Goal: Task Accomplishment & Management: Manage account settings

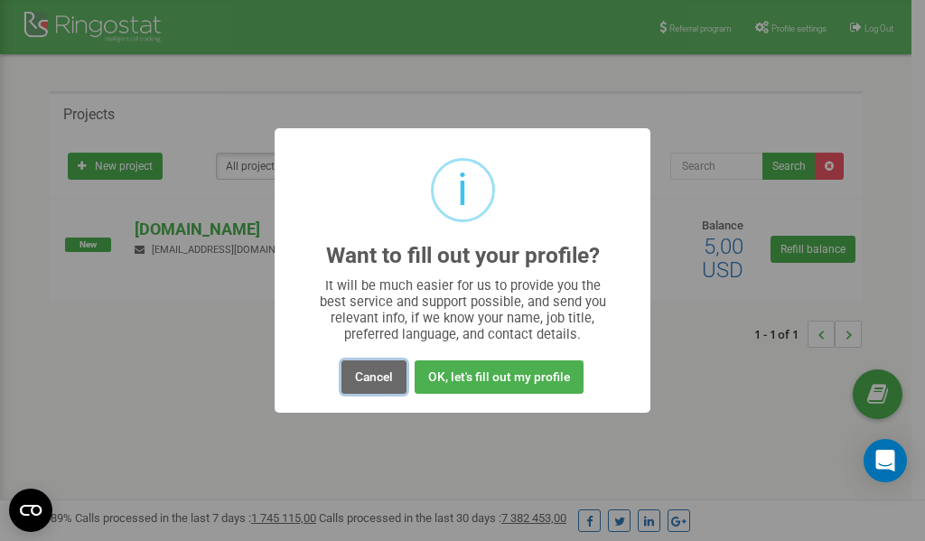
click at [373, 380] on button "Cancel" at bounding box center [374, 376] width 65 height 33
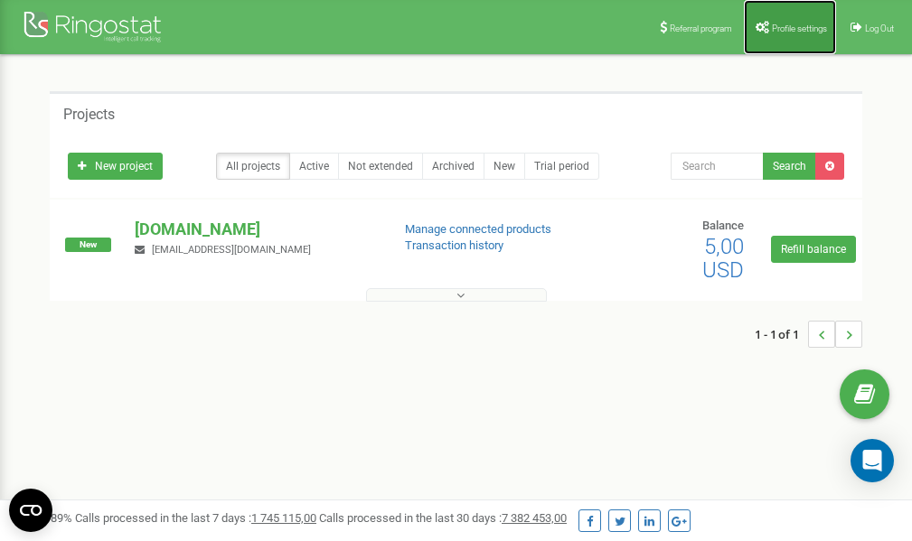
click at [776, 35] on link "Profile settings" at bounding box center [790, 27] width 92 height 54
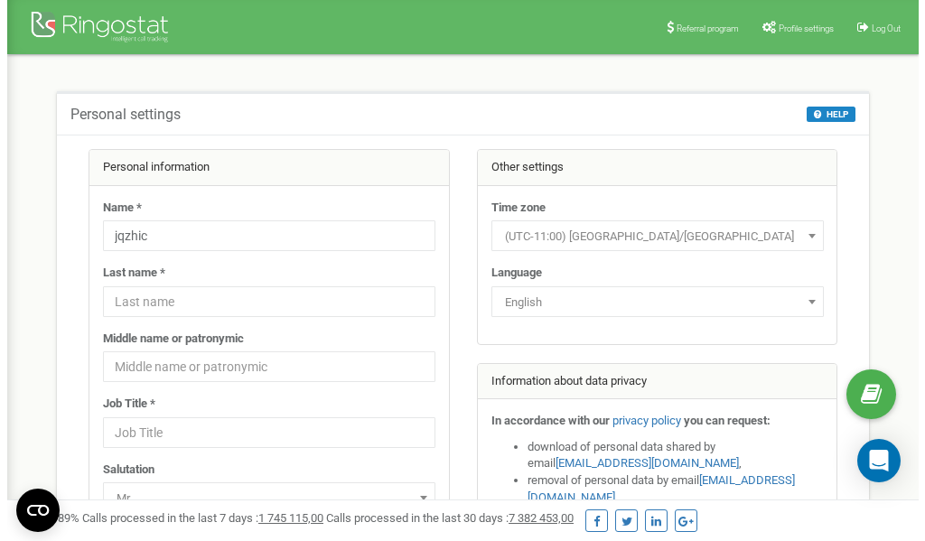
scroll to position [90, 0]
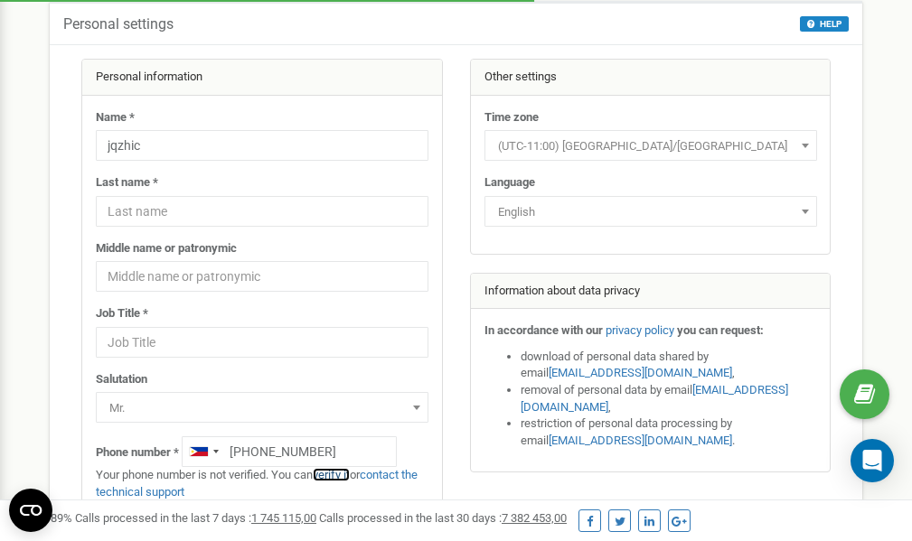
click at [341, 474] on link "verify it" at bounding box center [331, 475] width 37 height 14
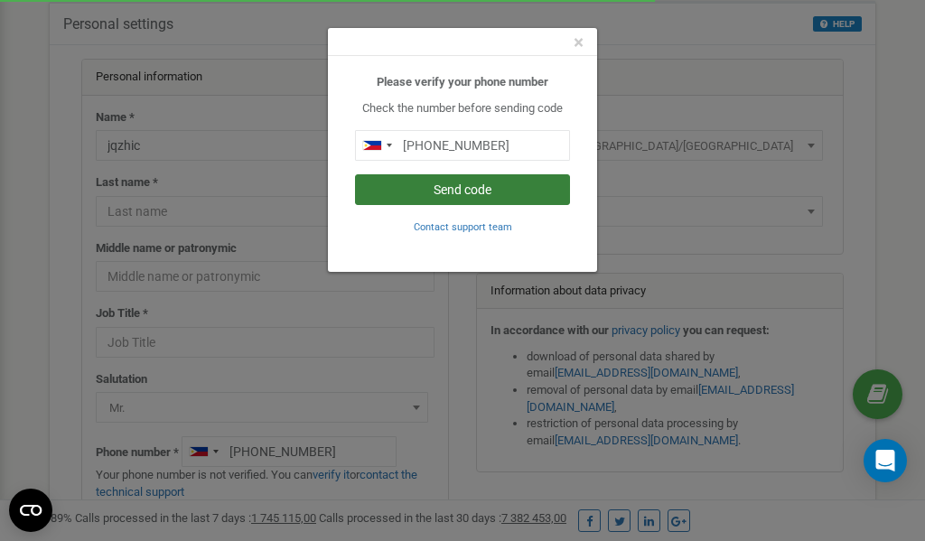
click at [462, 188] on button "Send code" at bounding box center [462, 189] width 215 height 31
